Goal: Navigation & Orientation: Find specific page/section

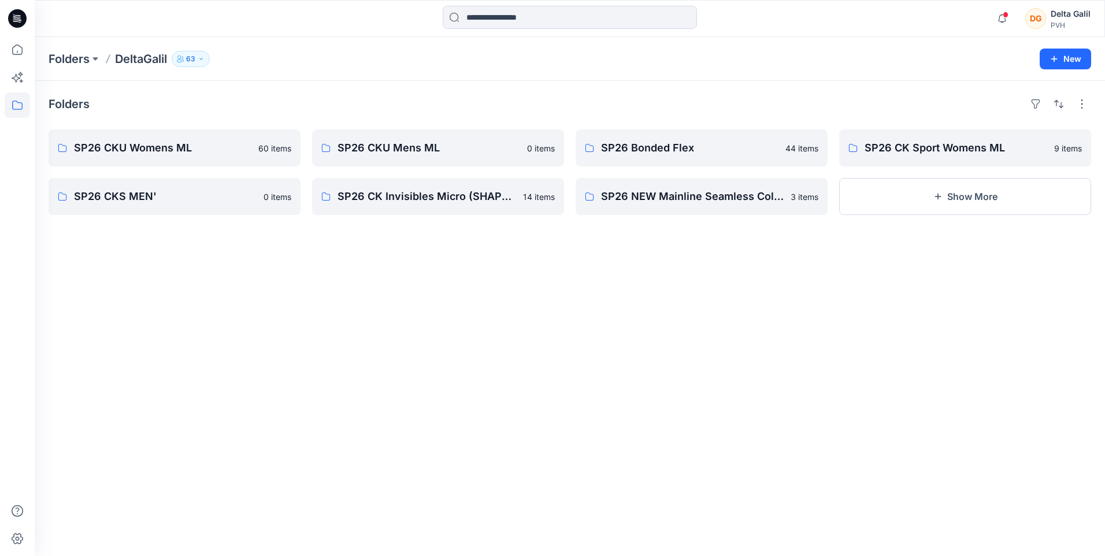
click at [61, 105] on h4 "Folders" at bounding box center [69, 104] width 41 height 14
click at [14, 99] on icon at bounding box center [17, 104] width 25 height 25
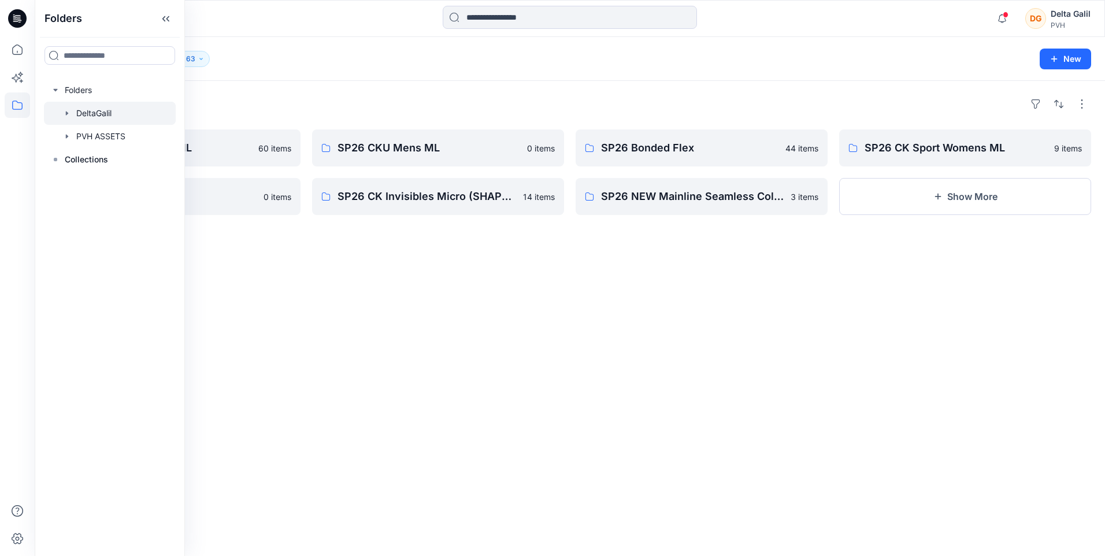
click at [94, 116] on div at bounding box center [110, 113] width 132 height 23
drag, startPoint x: 94, startPoint y: 116, endPoint x: 67, endPoint y: 113, distance: 27.3
click at [67, 113] on icon "button" at bounding box center [67, 113] width 2 height 4
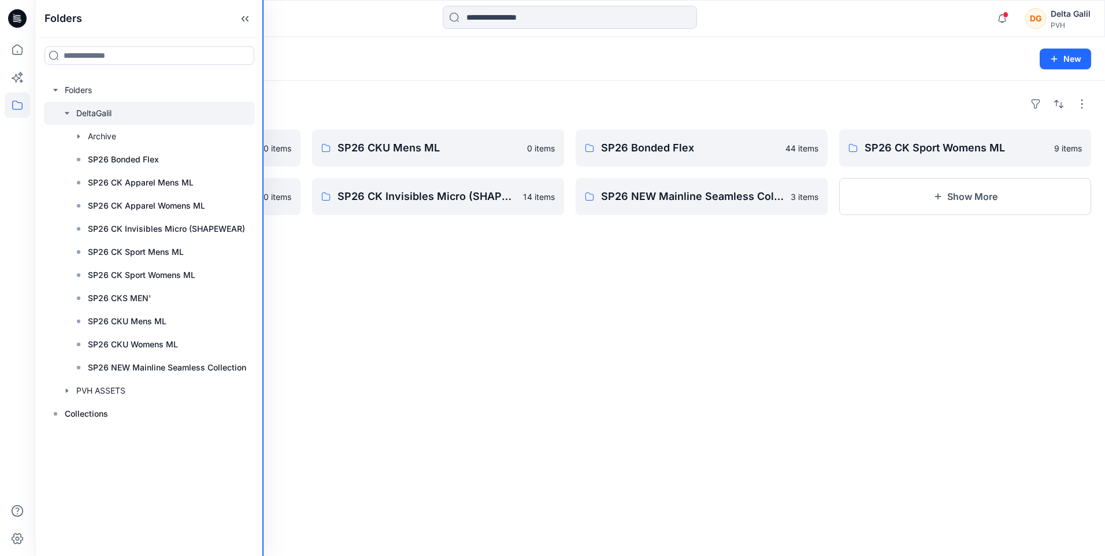
drag, startPoint x: 183, startPoint y: 329, endPoint x: 264, endPoint y: 332, distance: 81.0
click at [264, 332] on div "Folders Folders DeltaGalil Archive SP26 Bonded Flex SP26 CK Apparel Mens ML SP2…" at bounding box center [552, 278] width 1105 height 556
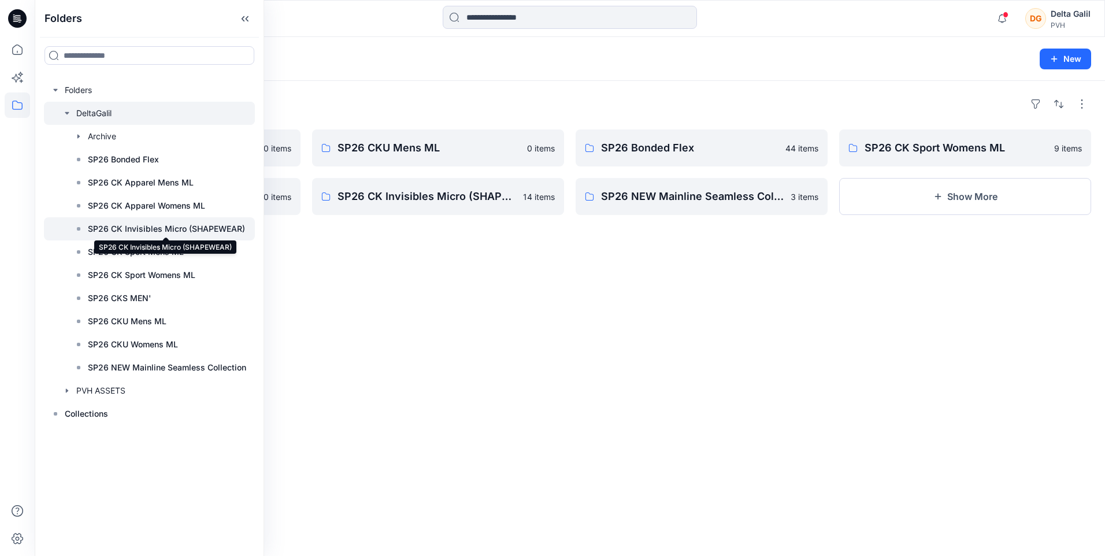
click at [200, 231] on p "SP26 CK Invisibles Micro (SHAPEWEAR)" at bounding box center [166, 229] width 157 height 14
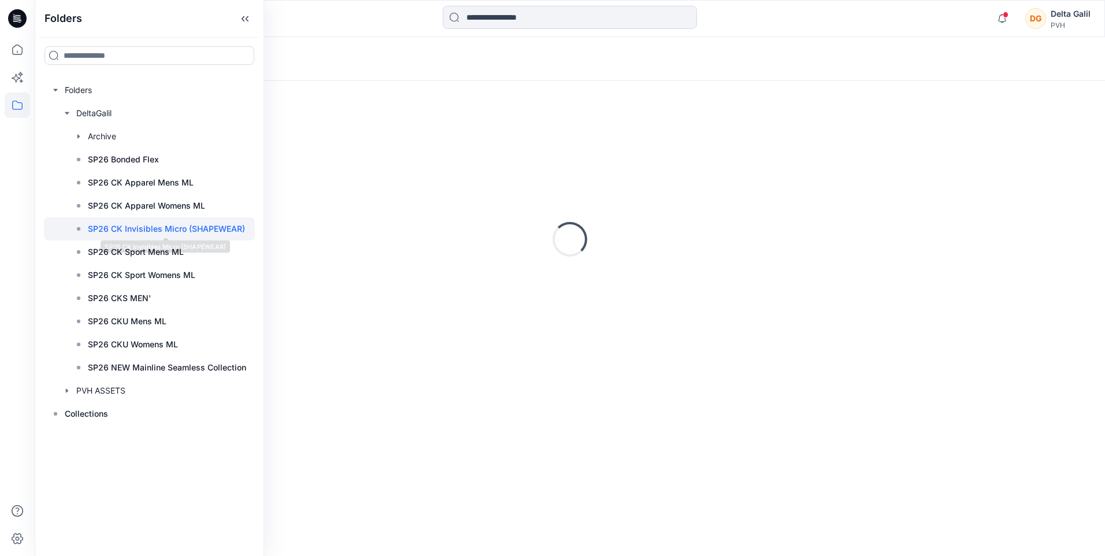
click at [200, 231] on p "SP26 CK Invisibles Micro (SHAPEWEAR)" at bounding box center [166, 229] width 157 height 14
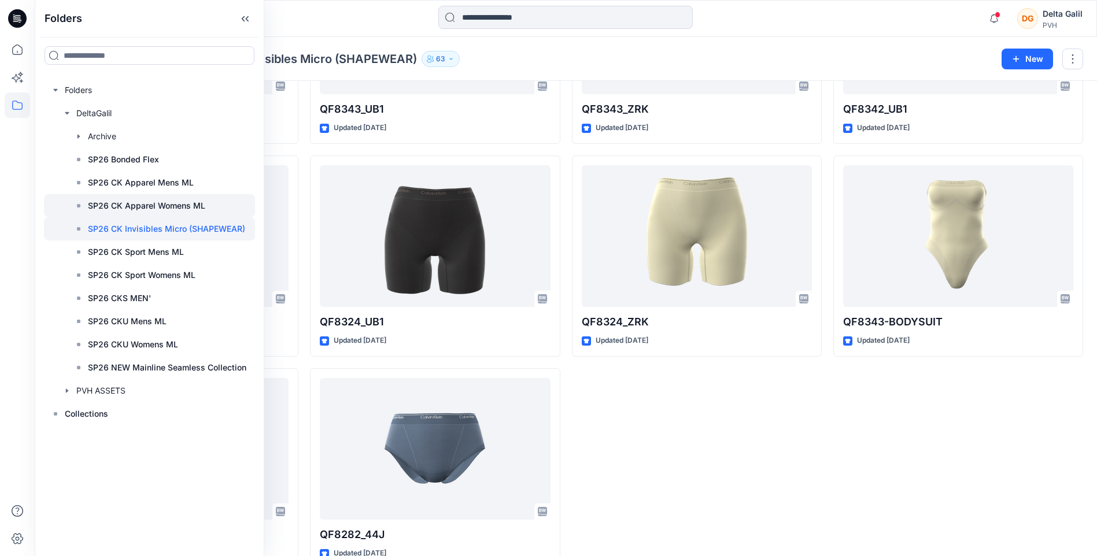
scroll to position [369, 0]
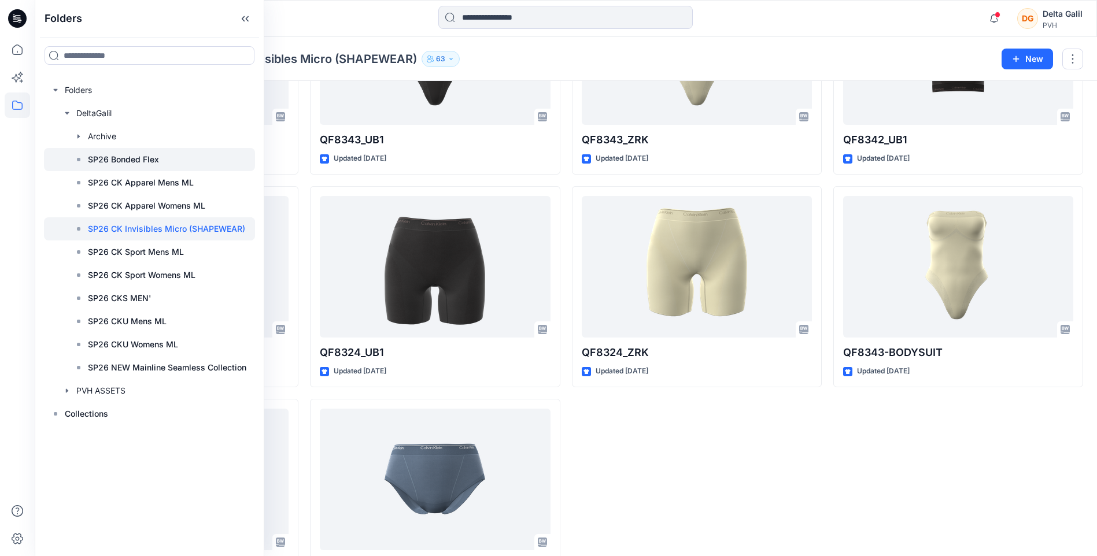
click at [140, 160] on p "SP26 Bonded Flex" at bounding box center [123, 160] width 71 height 14
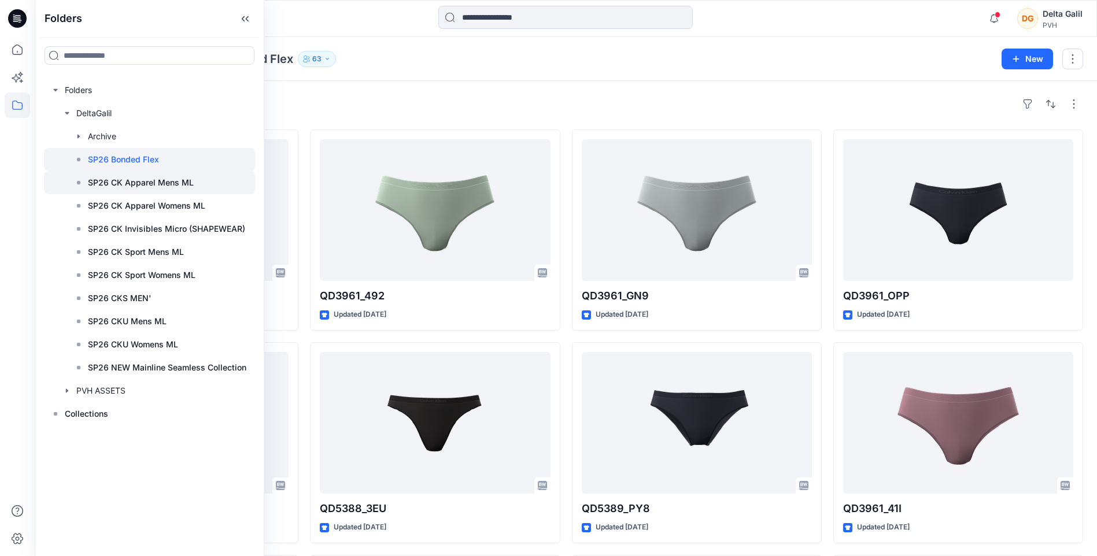
click at [199, 186] on div at bounding box center [149, 182] width 211 height 23
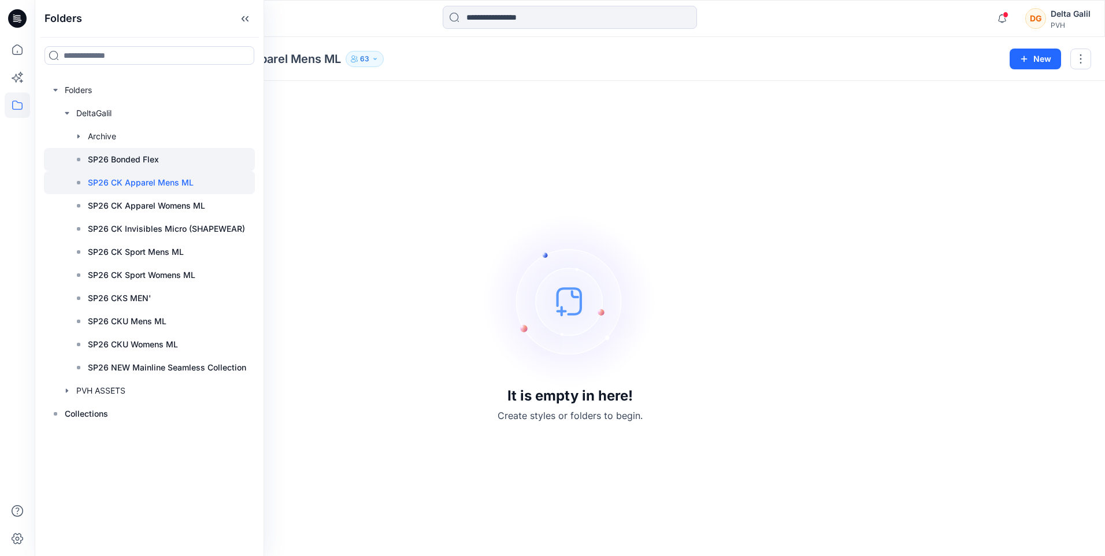
click at [179, 160] on div at bounding box center [149, 159] width 211 height 23
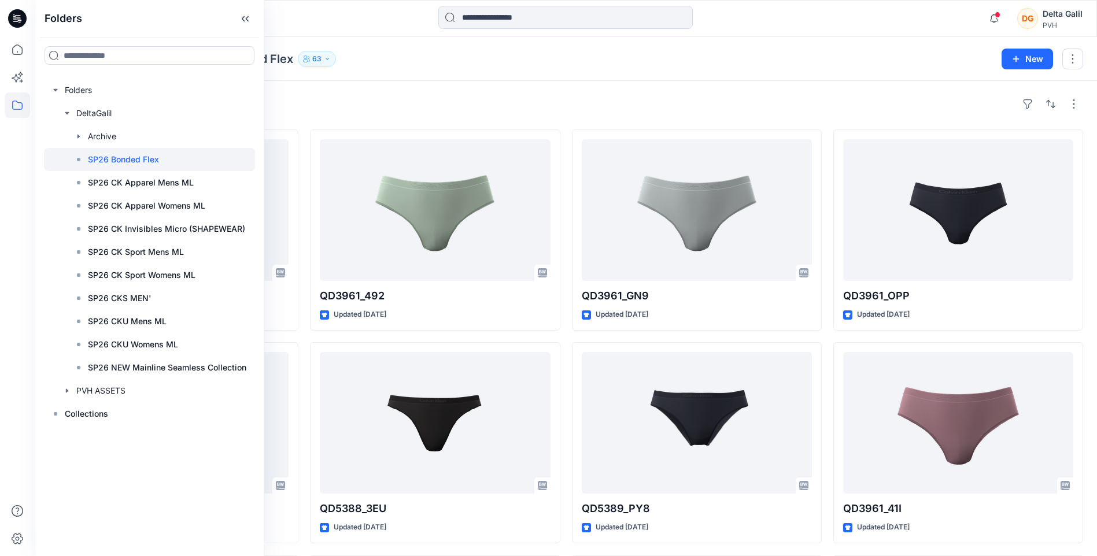
click at [580, 105] on div "Styles" at bounding box center [566, 104] width 1034 height 18
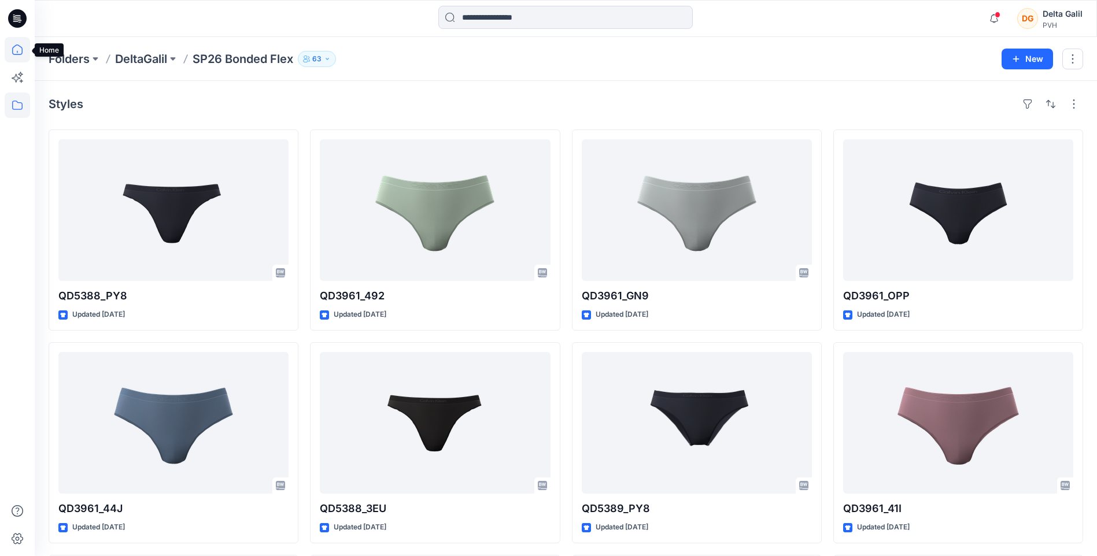
click at [17, 48] on icon at bounding box center [17, 49] width 25 height 25
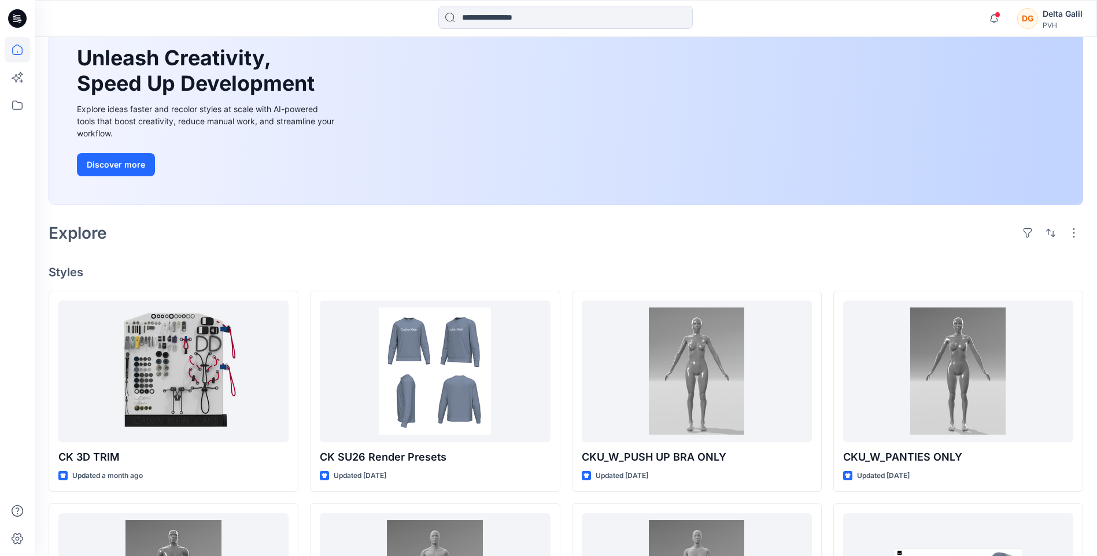
scroll to position [85, 0]
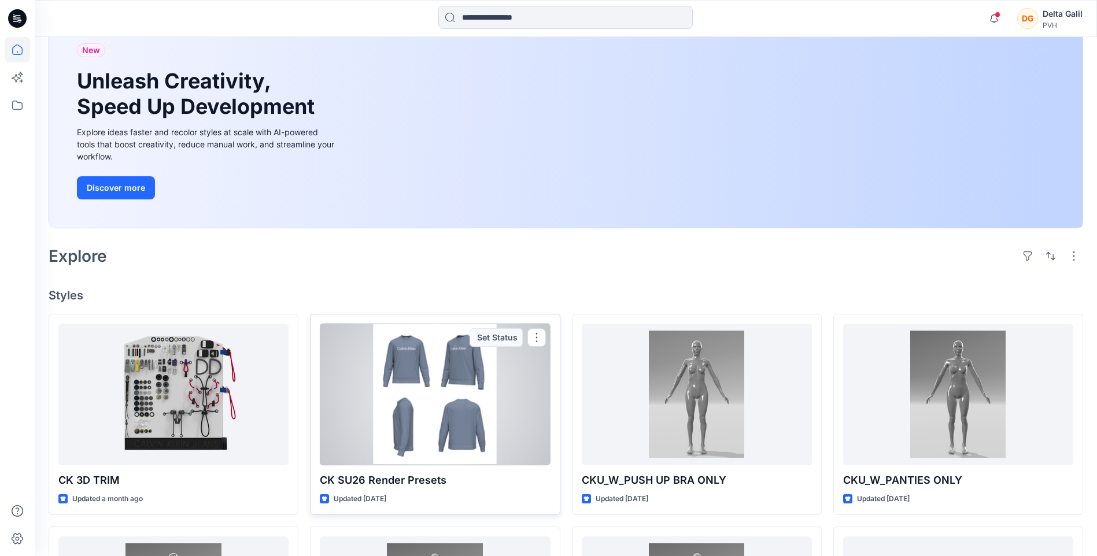
click at [416, 380] on div at bounding box center [435, 395] width 230 height 142
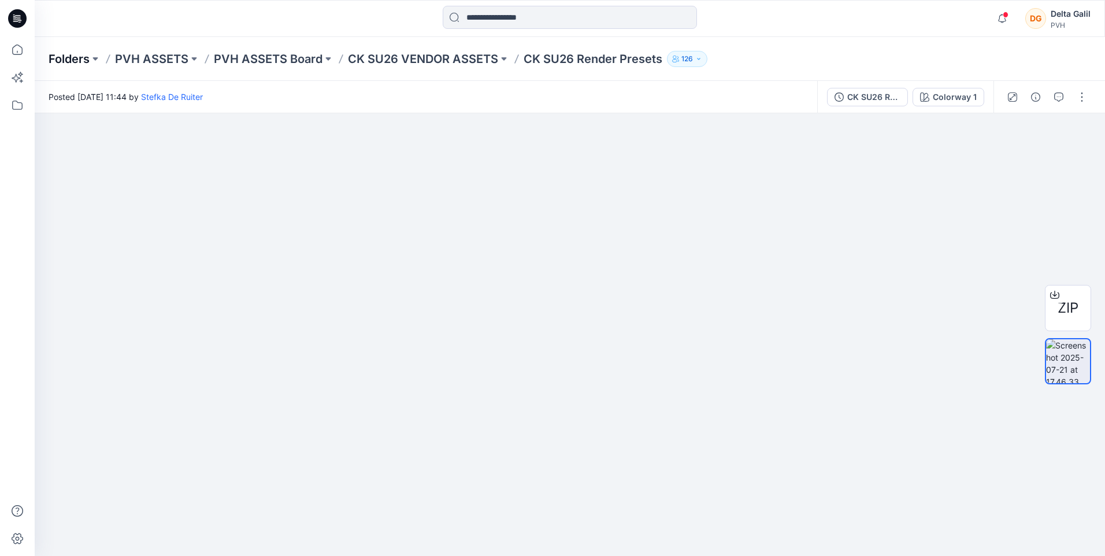
click at [53, 58] on p "Folders" at bounding box center [69, 59] width 41 height 16
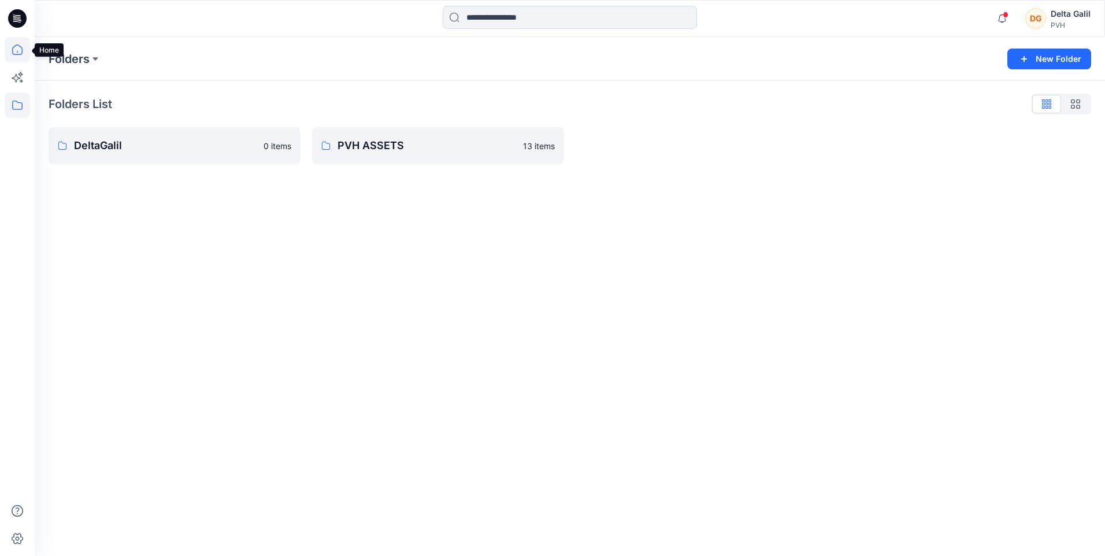
click at [16, 53] on icon at bounding box center [17, 49] width 25 height 25
